Goal: Information Seeking & Learning: Learn about a topic

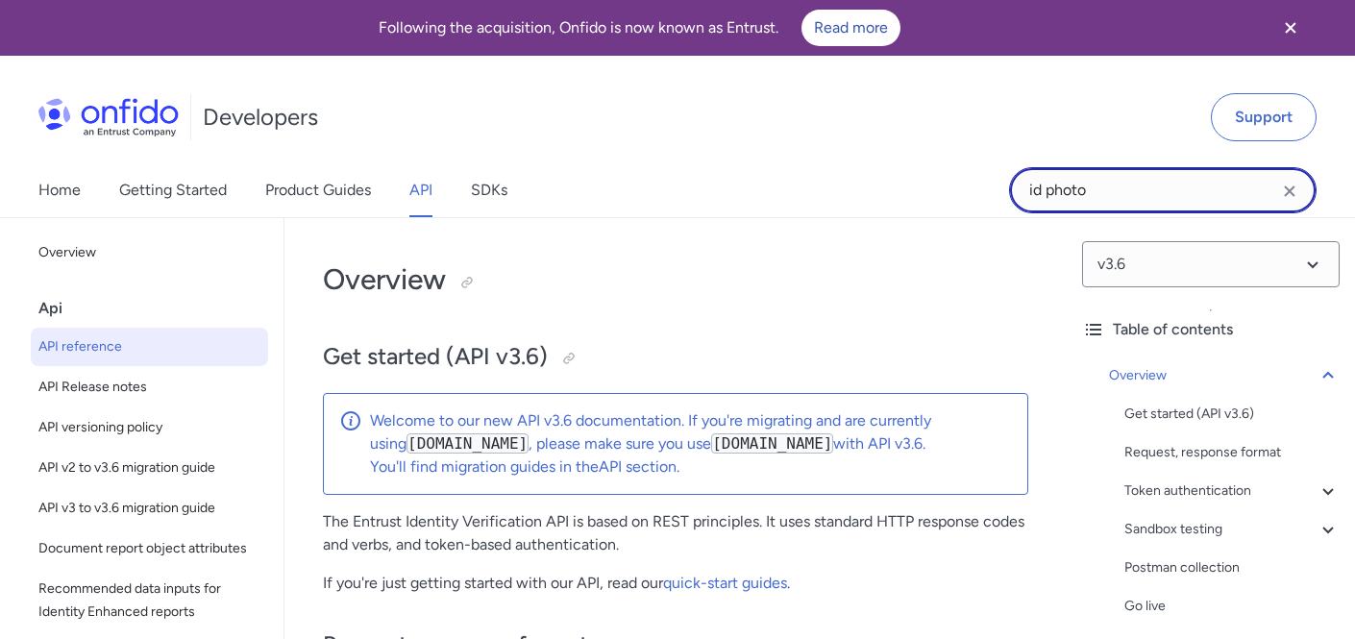
click at [1122, 190] on input "id photo" at bounding box center [1162, 190] width 307 height 46
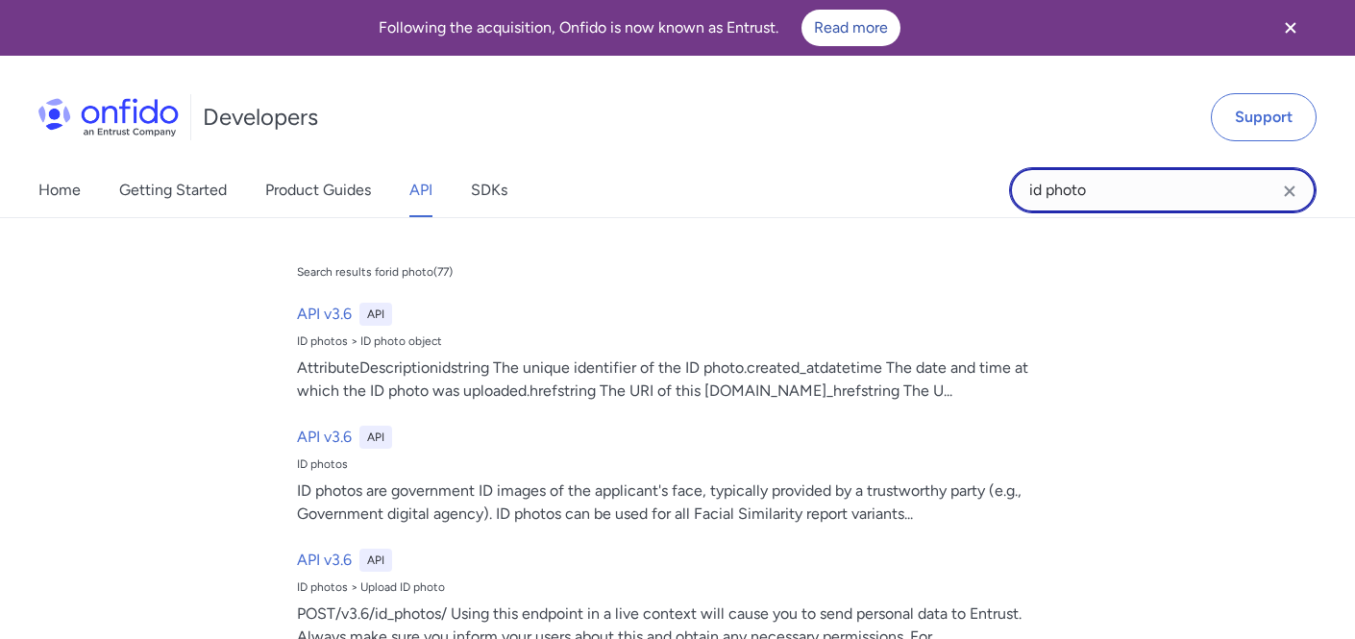
click at [1122, 190] on input "id photo" at bounding box center [1162, 190] width 307 height 46
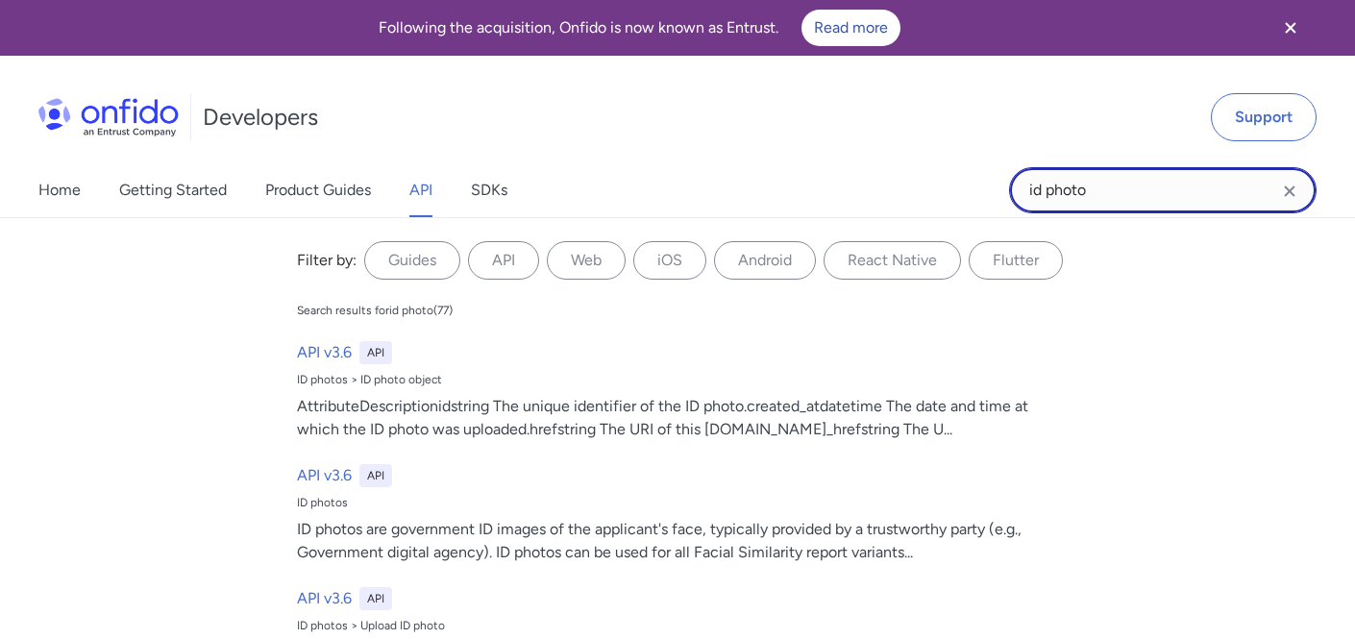
click at [1122, 190] on input "id photo" at bounding box center [1162, 190] width 307 height 46
type input "webhook"
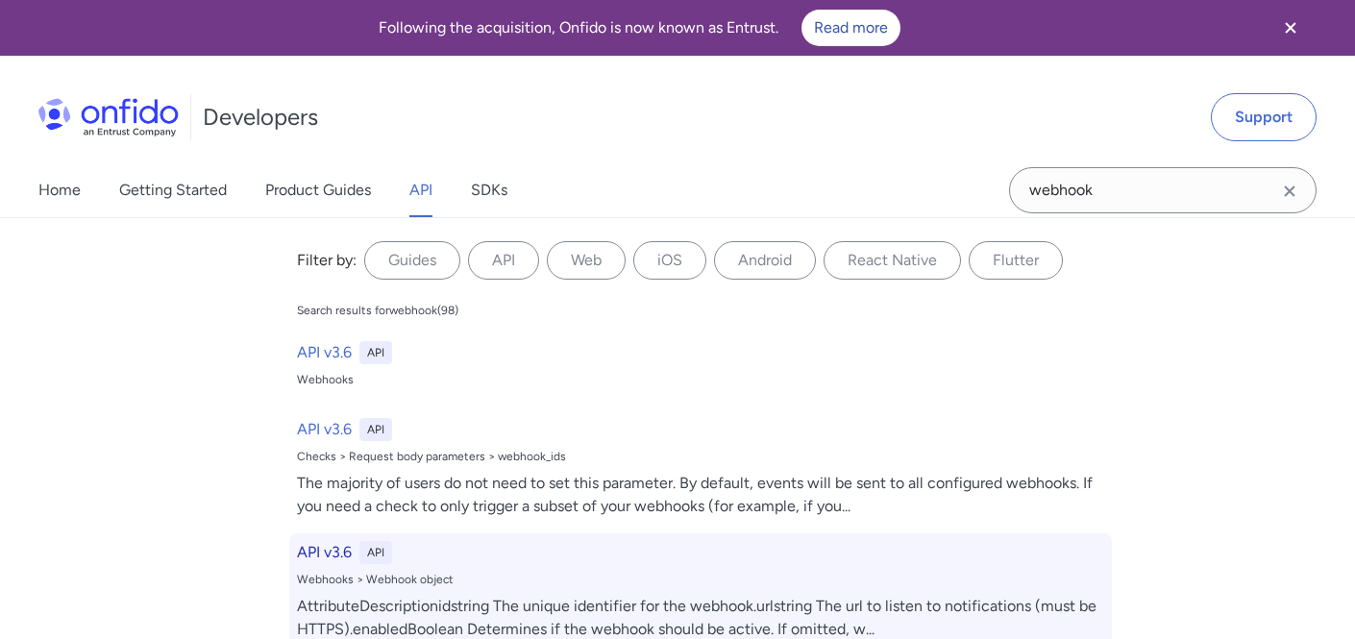
click at [302, 548] on h6 "API v3.6" at bounding box center [324, 552] width 55 height 23
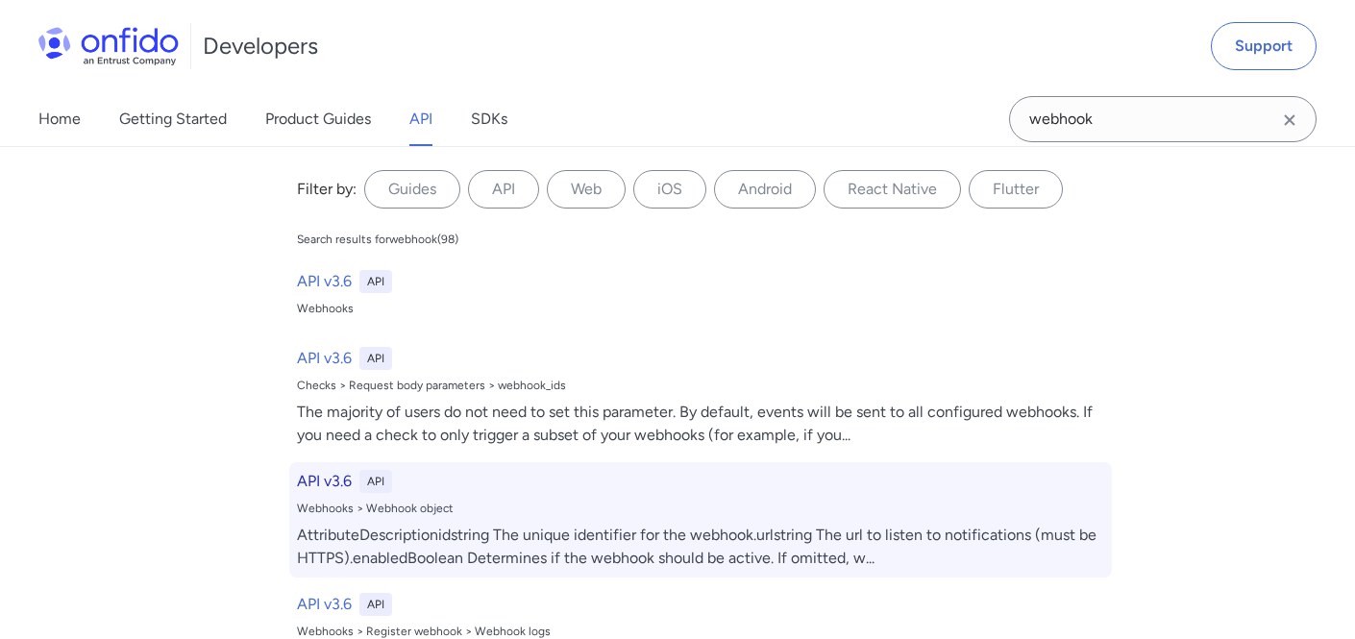
click at [317, 481] on h6 "API v3.6" at bounding box center [324, 481] width 55 height 23
click at [327, 478] on h6 "API v3.6" at bounding box center [324, 481] width 55 height 23
